Goal: Information Seeking & Learning: Learn about a topic

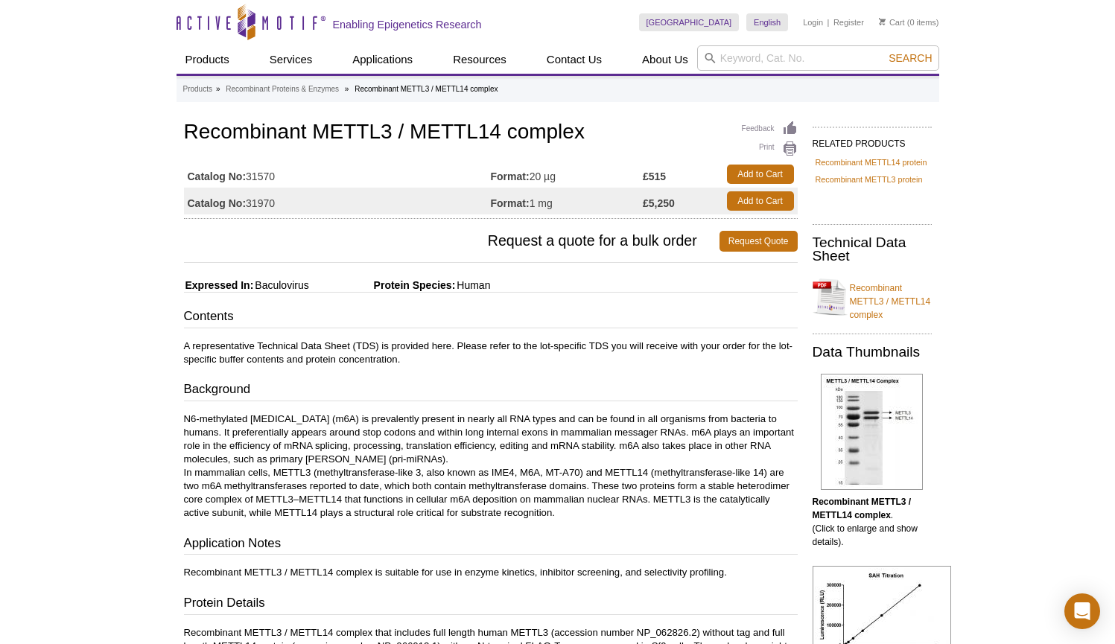
drag, startPoint x: 380, startPoint y: 500, endPoint x: 368, endPoint y: 501, distance: 11.9
click at [380, 500] on p "N6-methylated [MEDICAL_DATA] (m6A) is prevalently present in nearly all RNA typ…" at bounding box center [491, 466] width 614 height 107
drag, startPoint x: 343, startPoint y: 503, endPoint x: 297, endPoint y: 493, distance: 47.2
click at [343, 503] on p "N6-methylated [MEDICAL_DATA] (m6A) is prevalently present in nearly all RNA typ…" at bounding box center [491, 466] width 614 height 107
drag, startPoint x: 265, startPoint y: 498, endPoint x: 335, endPoint y: 497, distance: 70.8
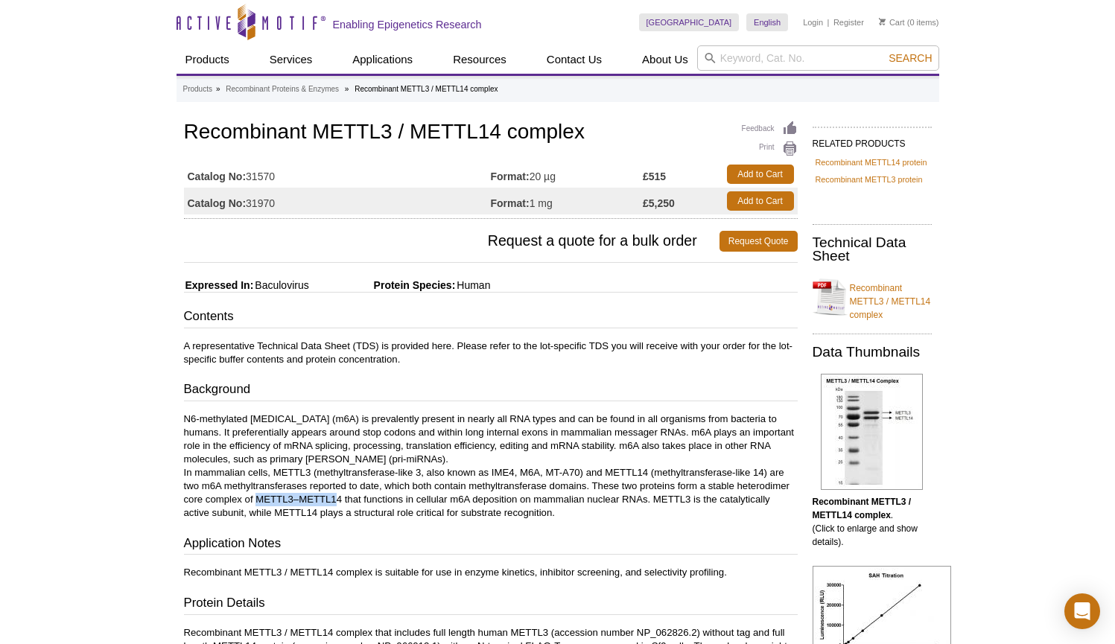
click at [335, 497] on p "N6-methylated [MEDICAL_DATA] (m6A) is prevalently present in nearly all RNA typ…" at bounding box center [491, 466] width 614 height 107
click at [419, 494] on p "N6-methylated [MEDICAL_DATA] (m6A) is prevalently present in nearly all RNA typ…" at bounding box center [491, 466] width 614 height 107
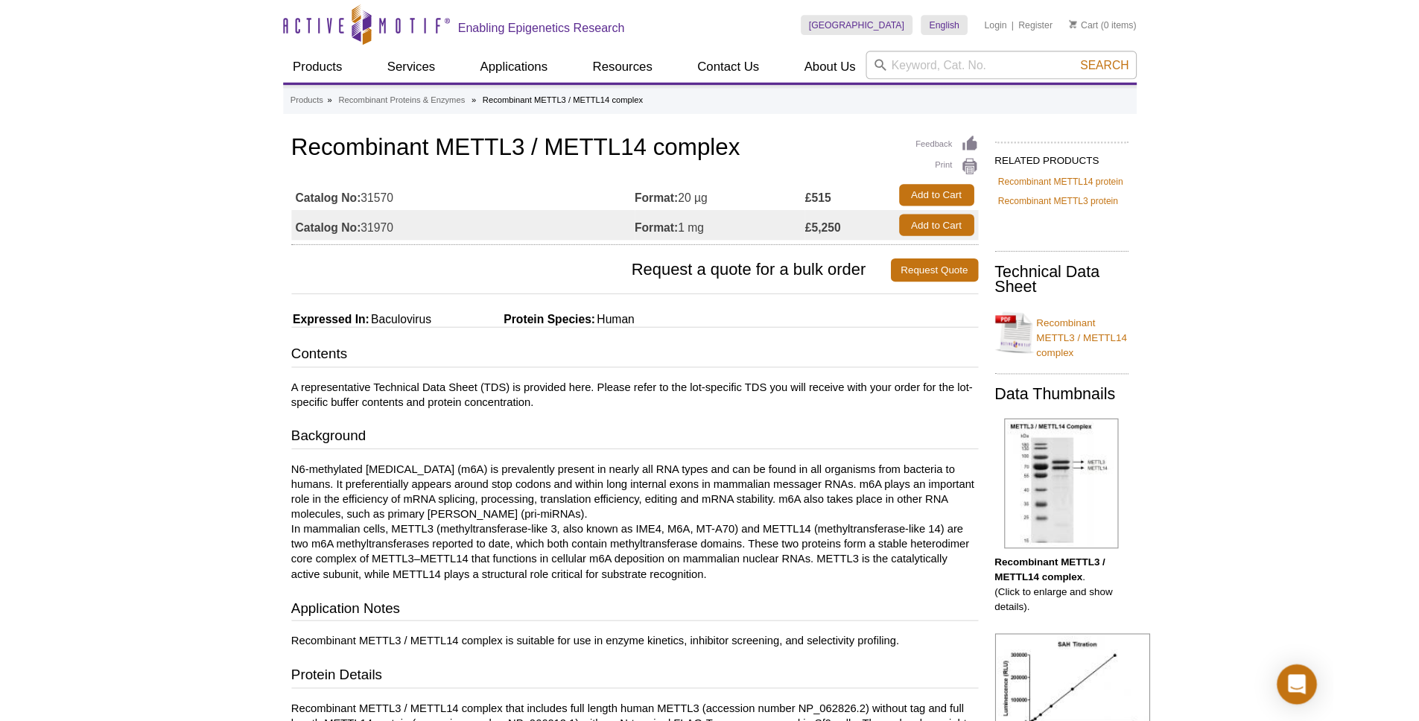
scroll to position [144, 0]
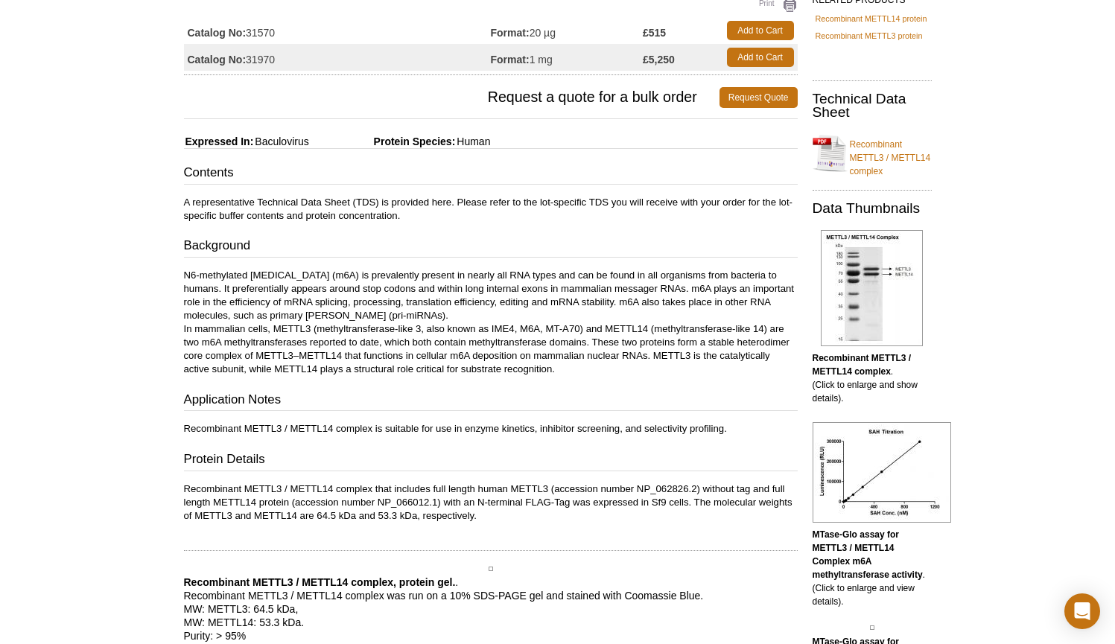
click at [443, 502] on p "Recombinant METTL3 / METTL14 complex that includes full length human METTL3 (ac…" at bounding box center [491, 503] width 614 height 40
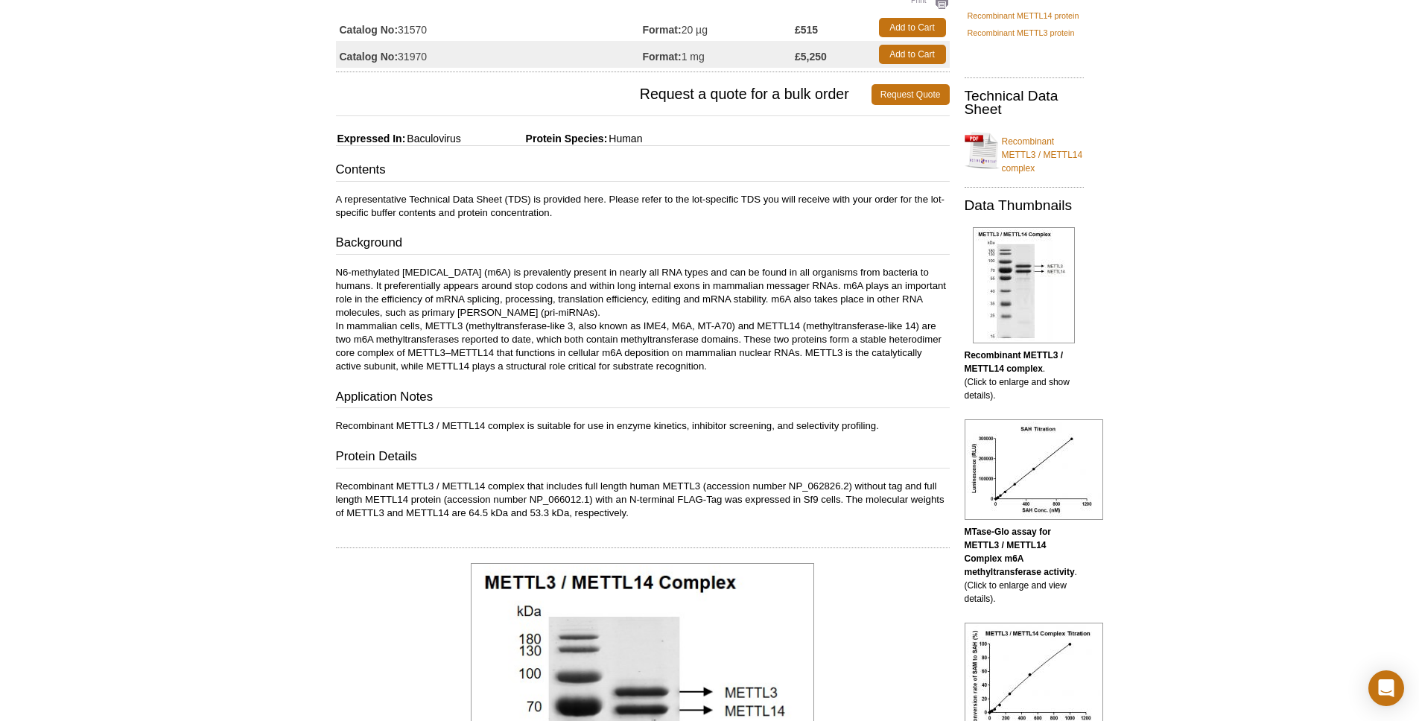
scroll to position [276, 0]
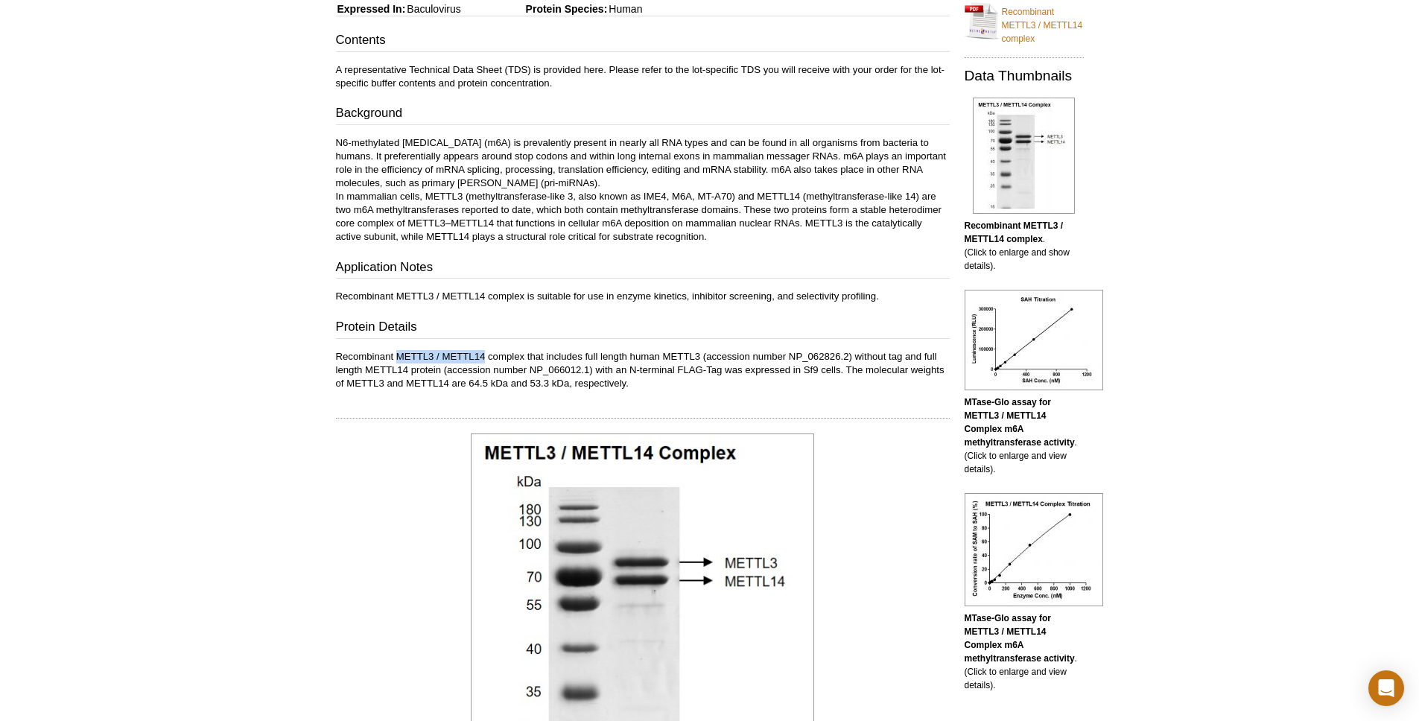
drag, startPoint x: 398, startPoint y: 355, endPoint x: 483, endPoint y: 358, distance: 85.0
click at [483, 358] on p "Recombinant METTL3 / METTL14 complex that includes full length human METTL3 (ac…" at bounding box center [643, 370] width 614 height 40
copy p "METTL3 / METTL14"
click at [682, 362] on p "Recombinant METTL3 / METTL14 complex that includes full length human METTL3 (ac…" at bounding box center [643, 370] width 614 height 40
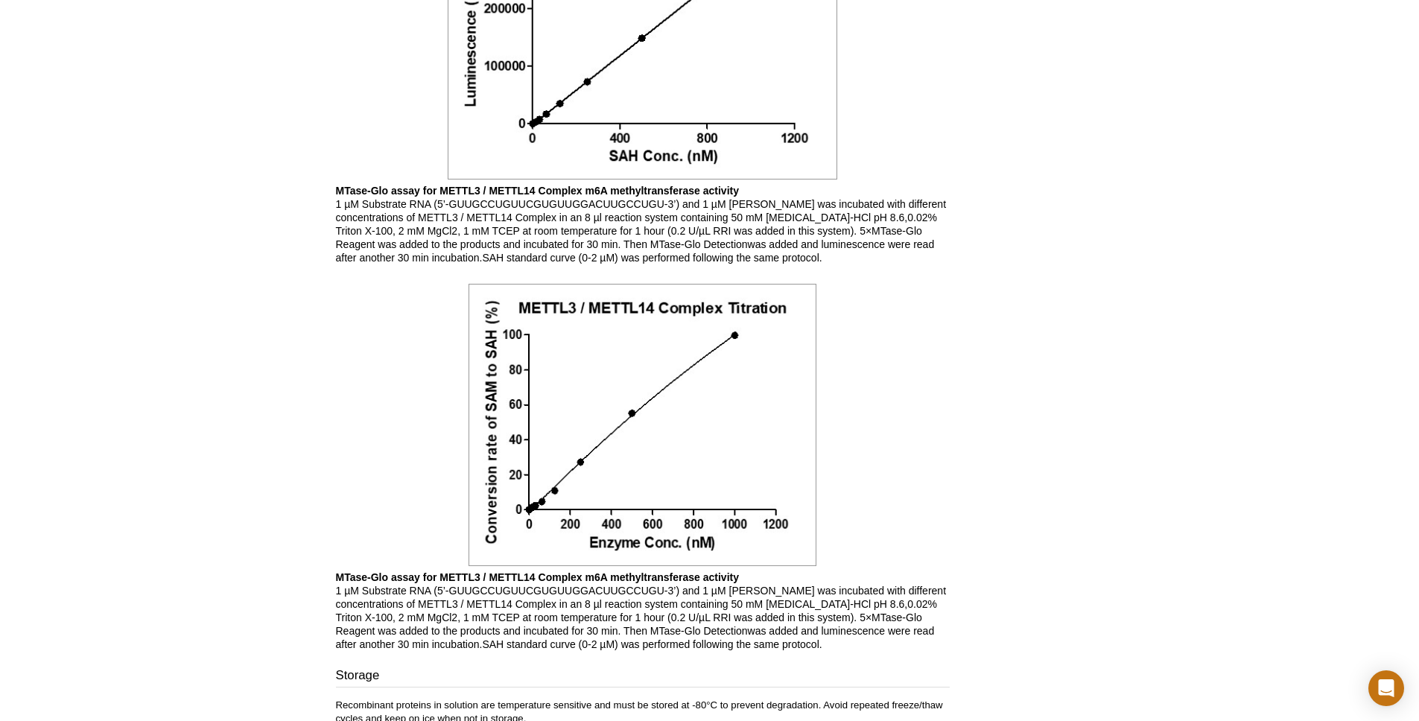
scroll to position [1534, 0]
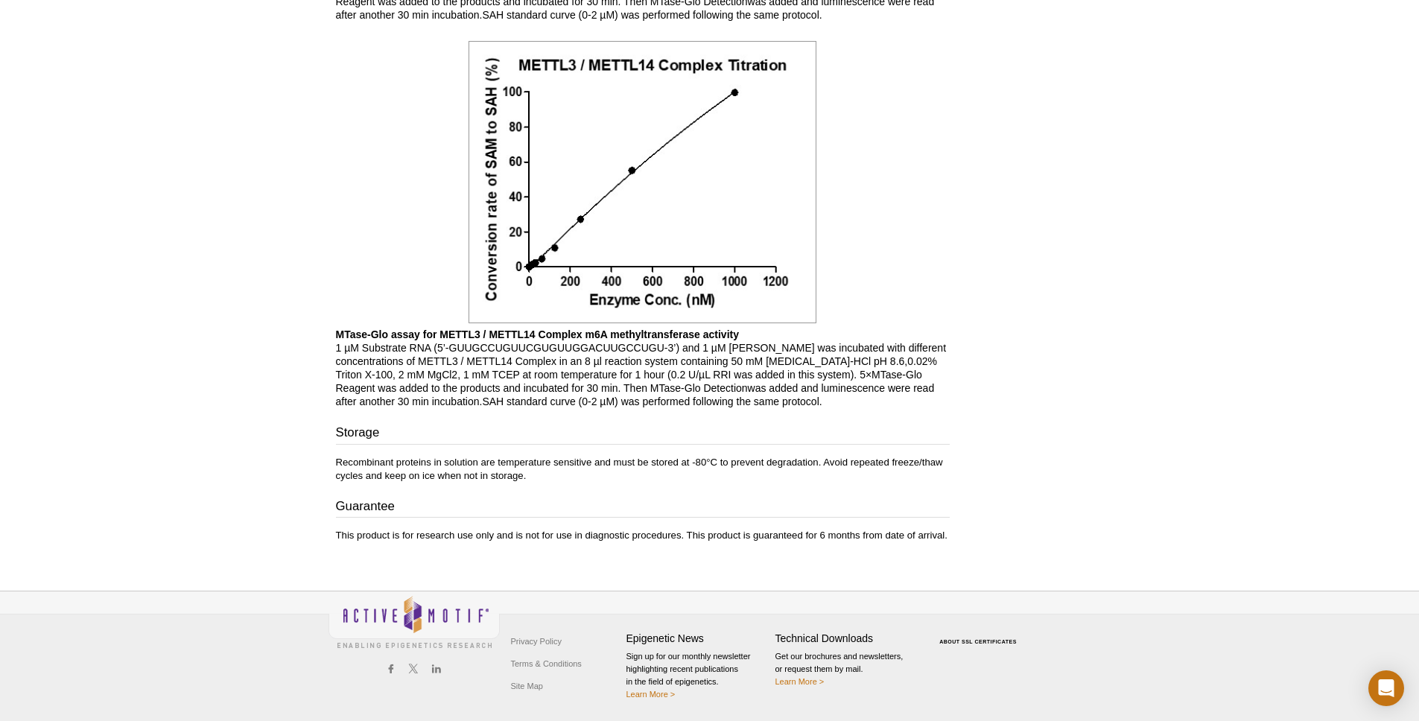
click at [572, 373] on p "MTase-Glo assay for METTL3 / METTL14 Complex m6A methyltransferase activity 1 µ…" at bounding box center [643, 368] width 614 height 80
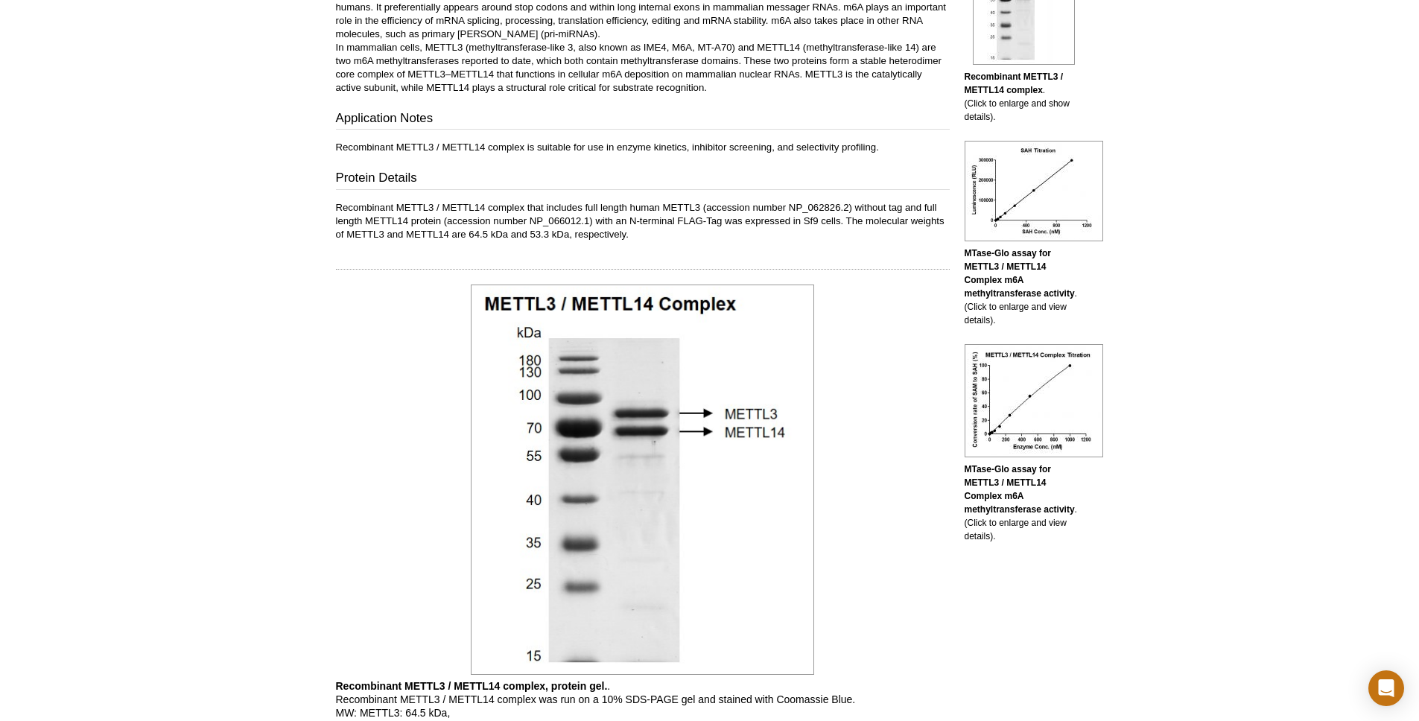
scroll to position [0, 0]
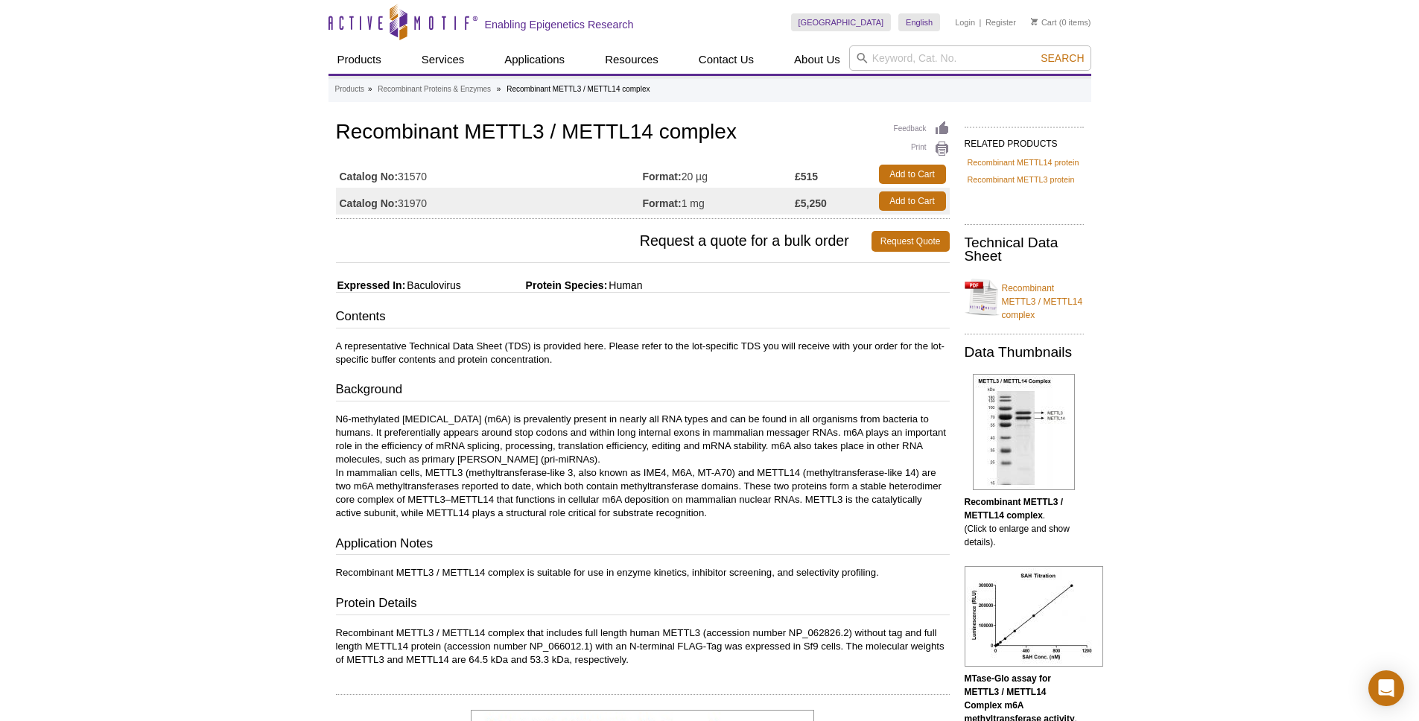
click at [512, 442] on p "N6-methylated [MEDICAL_DATA] (m6A) is prevalently present in nearly all RNA typ…" at bounding box center [643, 466] width 614 height 107
click at [513, 434] on p "N6-methylated [MEDICAL_DATA] (m6A) is prevalently present in nearly all RNA typ…" at bounding box center [643, 466] width 614 height 107
